Goal: Task Accomplishment & Management: Manage account settings

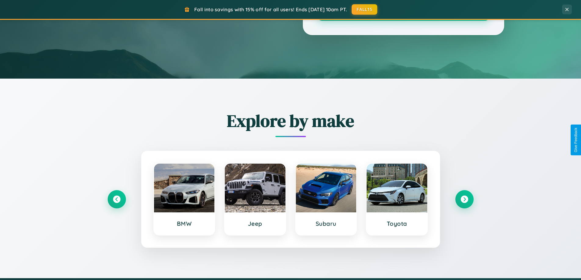
scroll to position [537, 0]
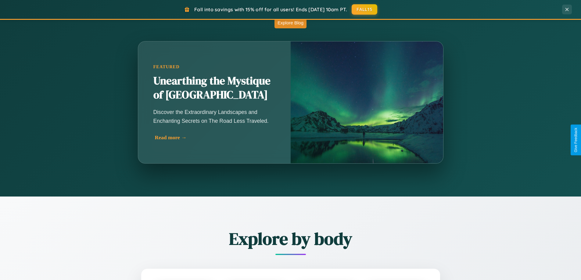
click at [215, 138] on div "Read more →" at bounding box center [216, 138] width 122 height 6
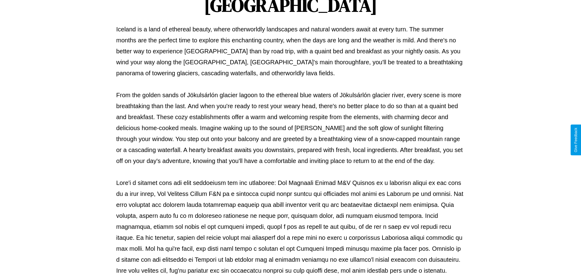
scroll to position [197, 0]
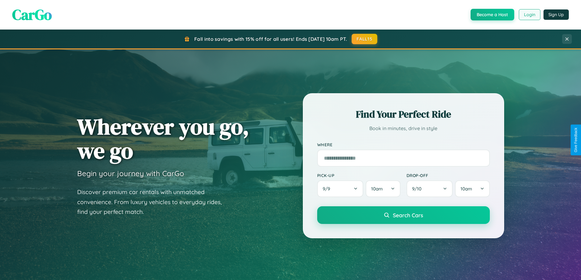
click at [529, 15] on button "Login" at bounding box center [530, 14] width 22 height 11
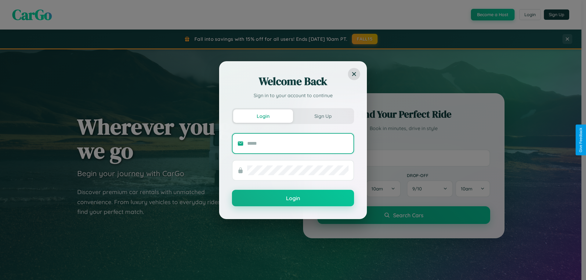
click at [298, 143] on input "text" at bounding box center [297, 144] width 101 height 10
type input "**********"
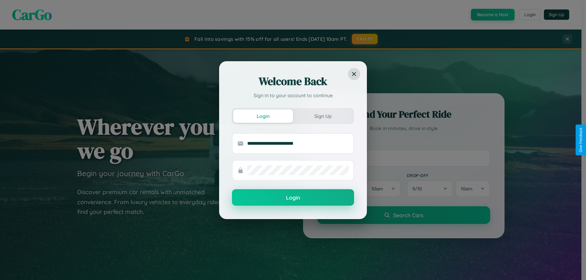
click at [293, 198] on button "Login" at bounding box center [293, 197] width 122 height 16
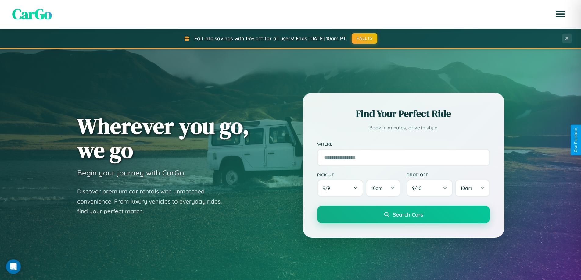
scroll to position [18, 0]
